Goal: Download file/media

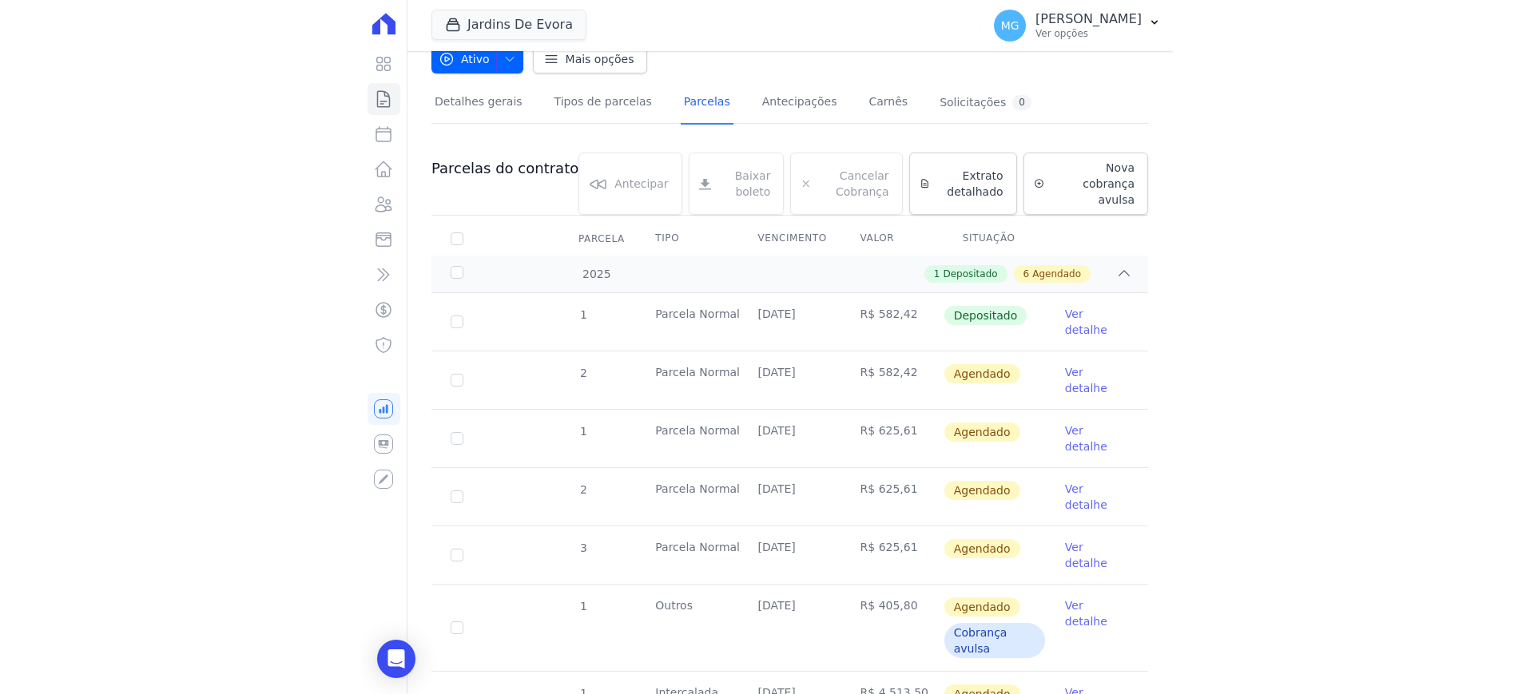
scroll to position [96, 0]
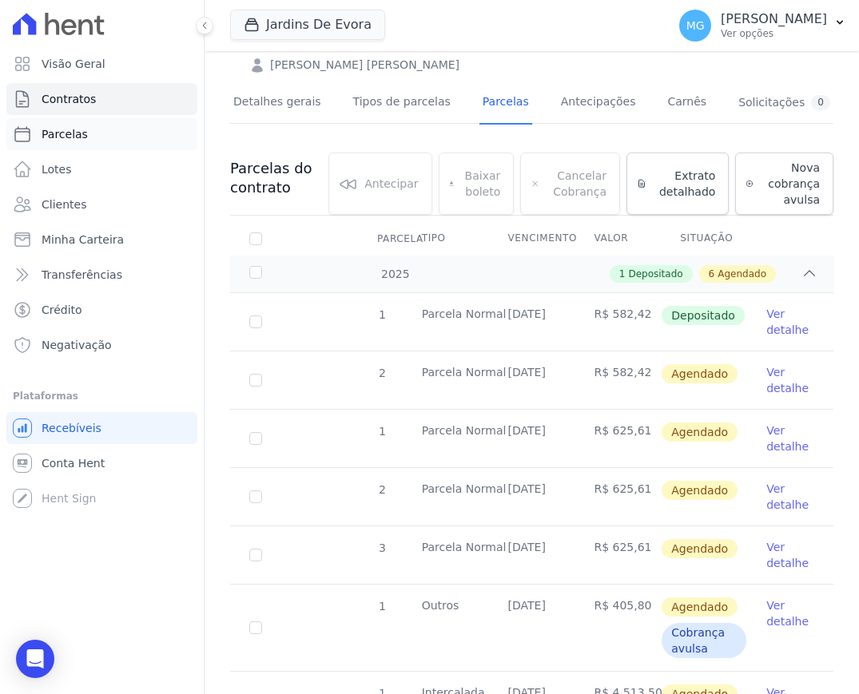
click at [77, 124] on link "Parcelas" at bounding box center [101, 134] width 191 height 32
select select
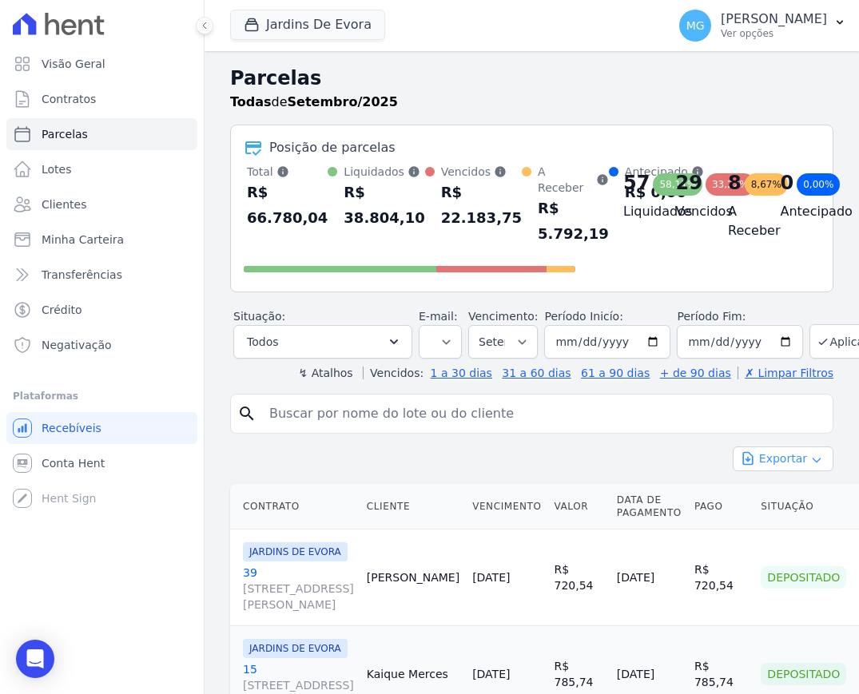
click at [765, 457] on button "Exportar" at bounding box center [782, 458] width 101 height 25
click at [765, 522] on span "Exportar CSV" at bounding box center [781, 524] width 85 height 16
click at [266, 30] on button "Jardins De Evora" at bounding box center [307, 25] width 155 height 30
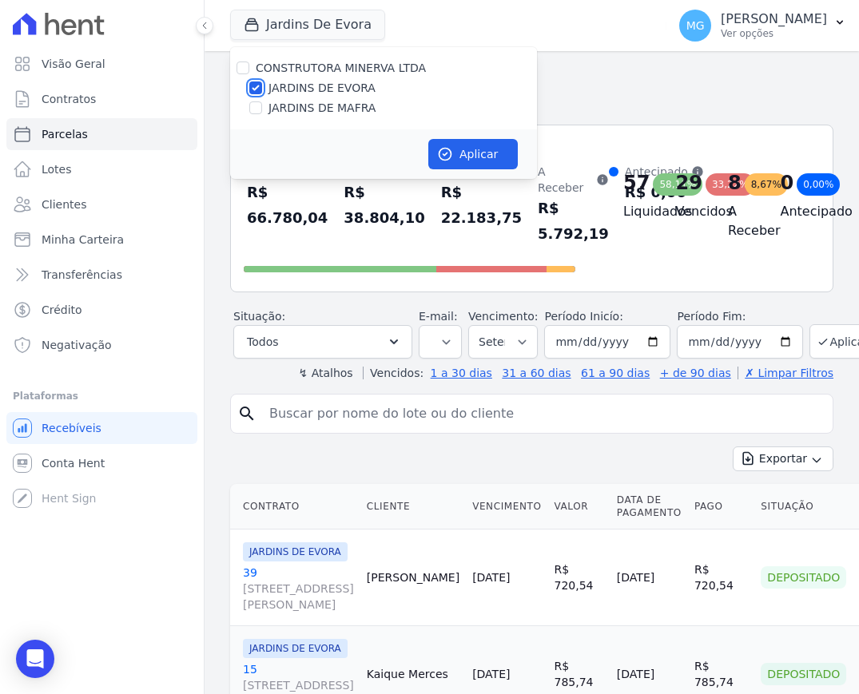
click at [260, 86] on input "JARDINS DE EVORA" at bounding box center [255, 87] width 13 height 13
checkbox input "false"
click at [256, 115] on div at bounding box center [255, 108] width 13 height 16
click at [254, 104] on input "JARDINS DE MAFRA" at bounding box center [255, 107] width 13 height 13
checkbox input "true"
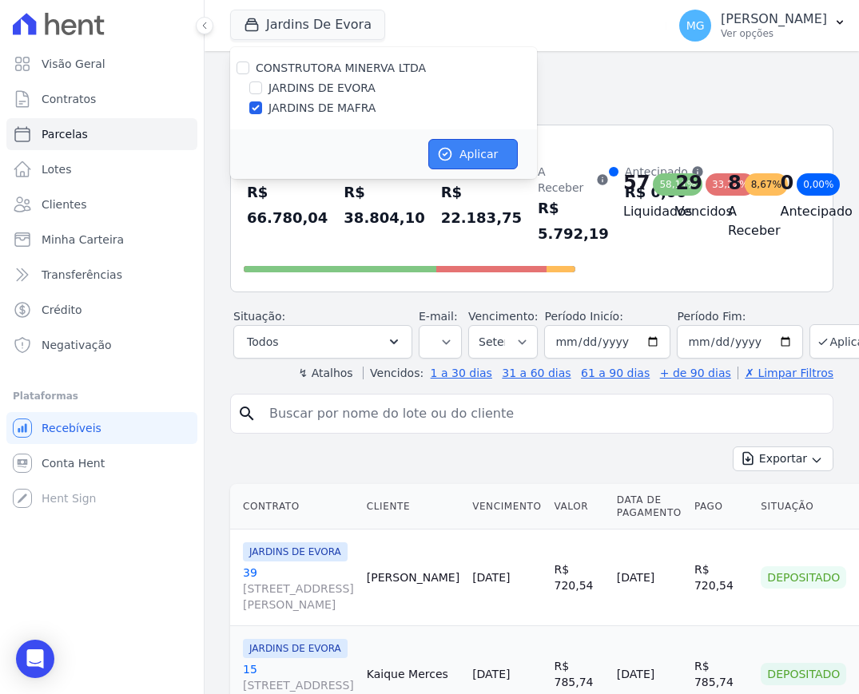
click at [469, 146] on button "Aplicar" at bounding box center [472, 154] width 89 height 30
select select
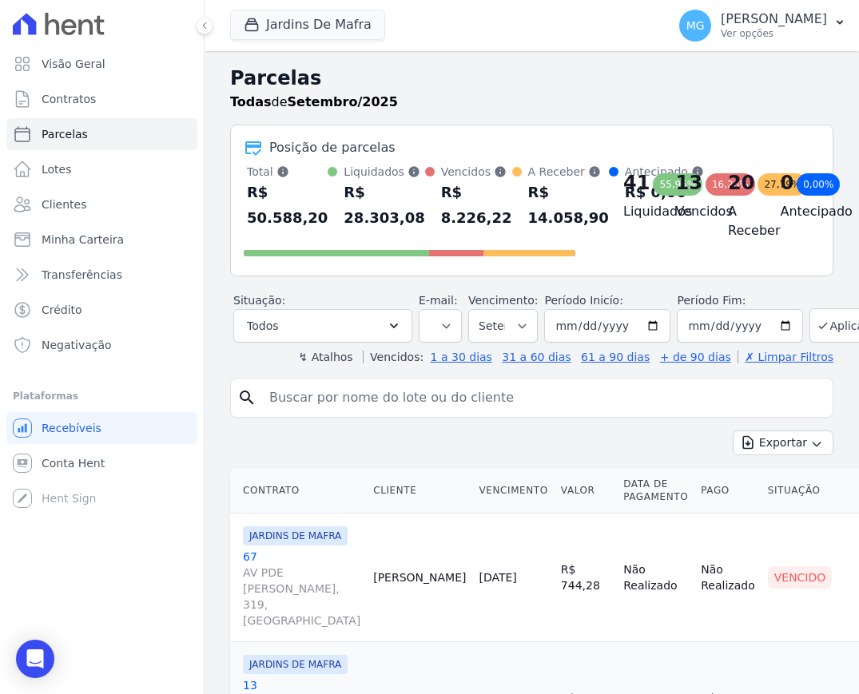
click at [765, 455] on button "Exportar" at bounding box center [782, 443] width 101 height 25
click at [762, 516] on span "Exportar CSV" at bounding box center [781, 508] width 85 height 16
